Goal: Task Accomplishment & Management: Complete application form

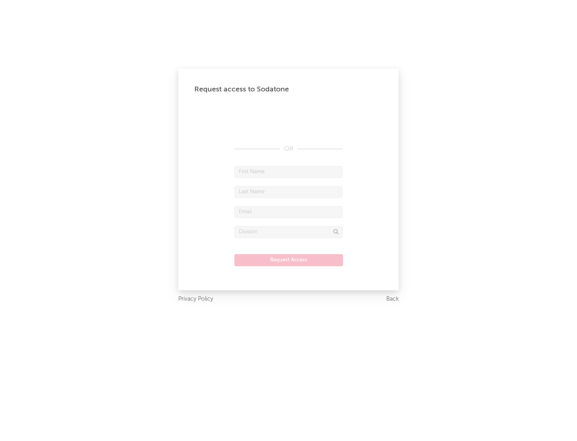
click at [289, 172] on input "text" at bounding box center [288, 172] width 108 height 12
type input "[PERSON_NAME]"
click at [289, 192] on input "text" at bounding box center [288, 192] width 108 height 12
type input "[PERSON_NAME]"
click at [289, 212] on input "text" at bounding box center [288, 212] width 108 height 12
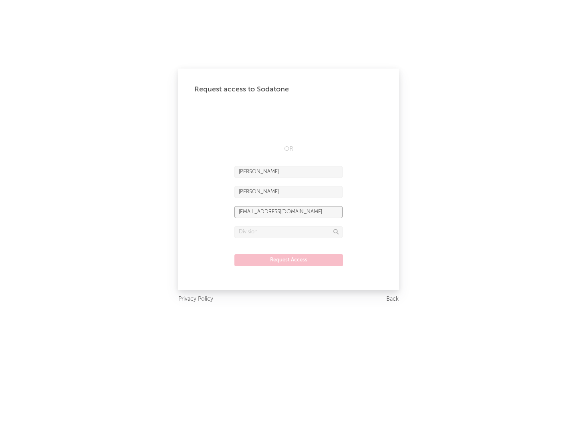
type input "[EMAIL_ADDRESS][DOMAIN_NAME]"
click at [289, 232] on input "text" at bounding box center [288, 232] width 108 height 12
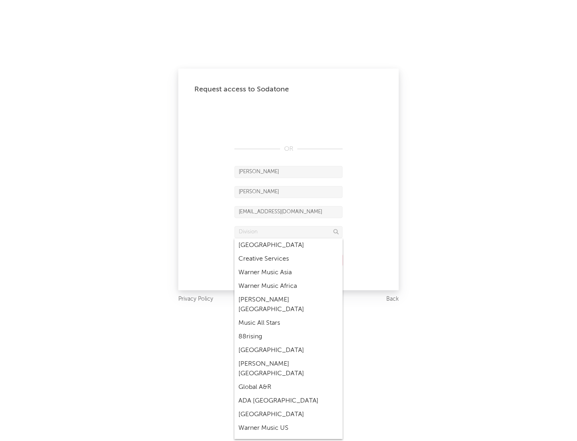
click at [289, 316] on div "Music All Stars" at bounding box center [288, 323] width 108 height 14
type input "Music All Stars"
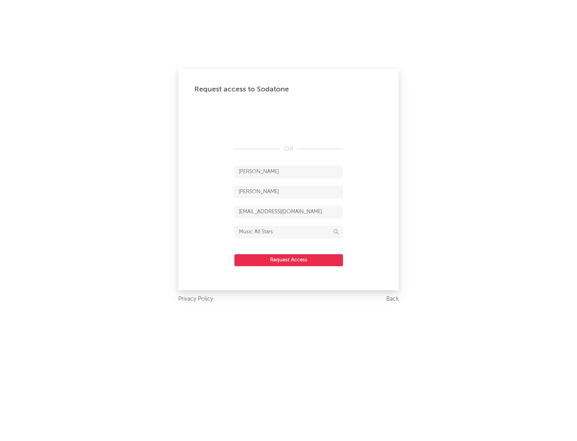
click at [289, 260] on button "Request Access" at bounding box center [288, 260] width 109 height 12
